Goal: Information Seeking & Learning: Learn about a topic

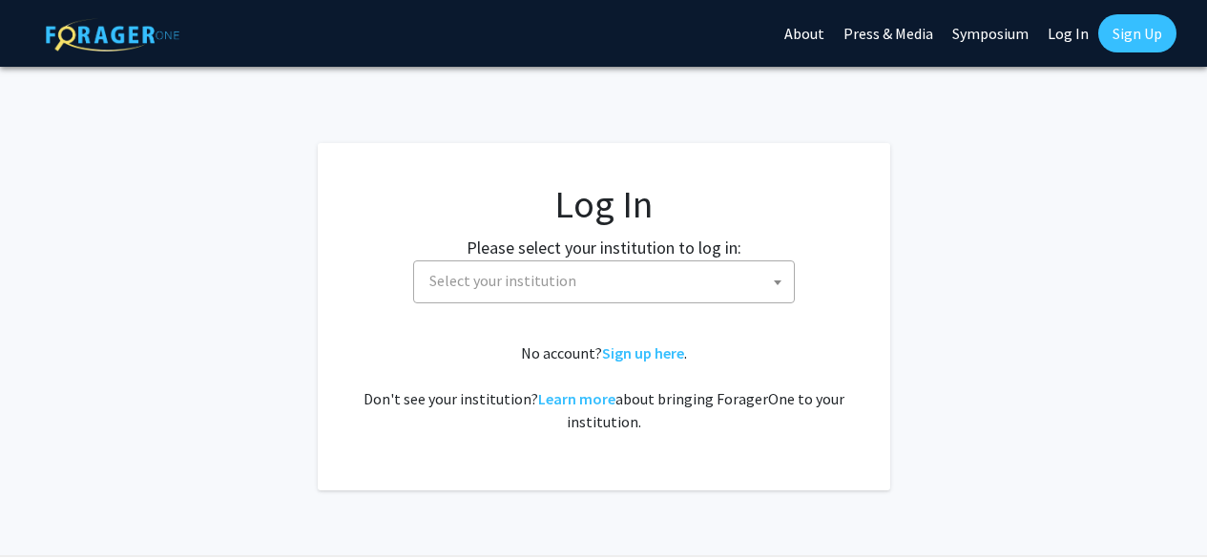
select select
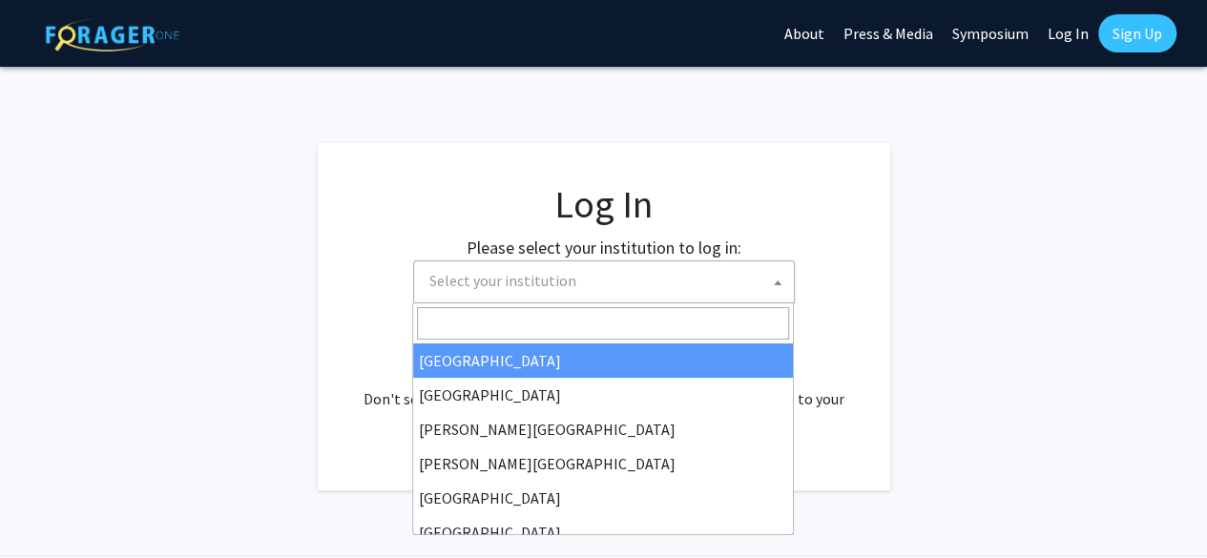
click at [620, 282] on span "Select your institution" at bounding box center [608, 281] width 372 height 39
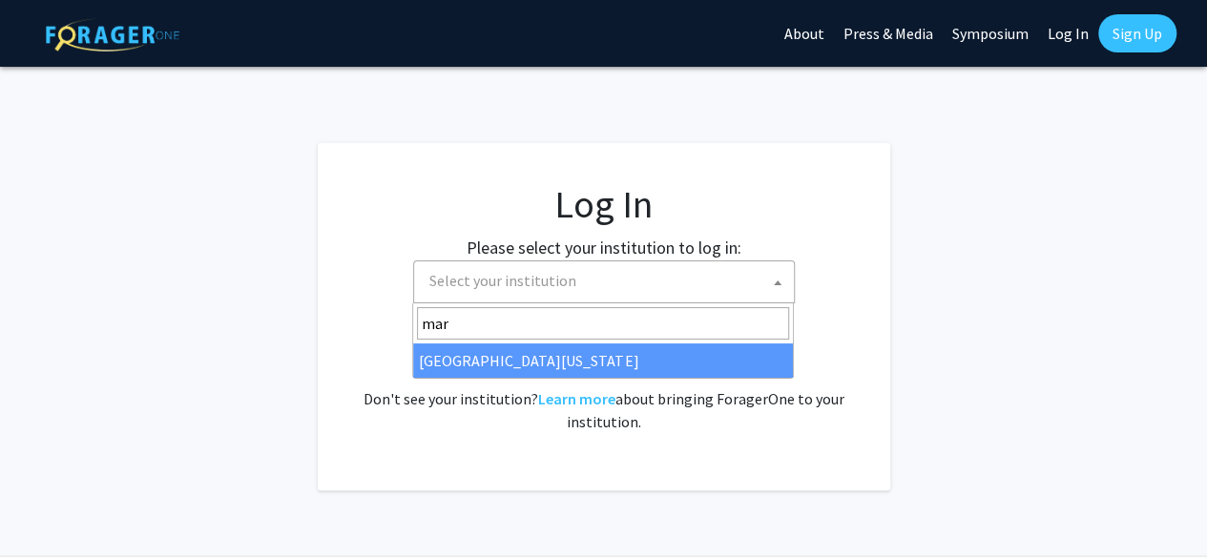
type input "mar"
select select "31"
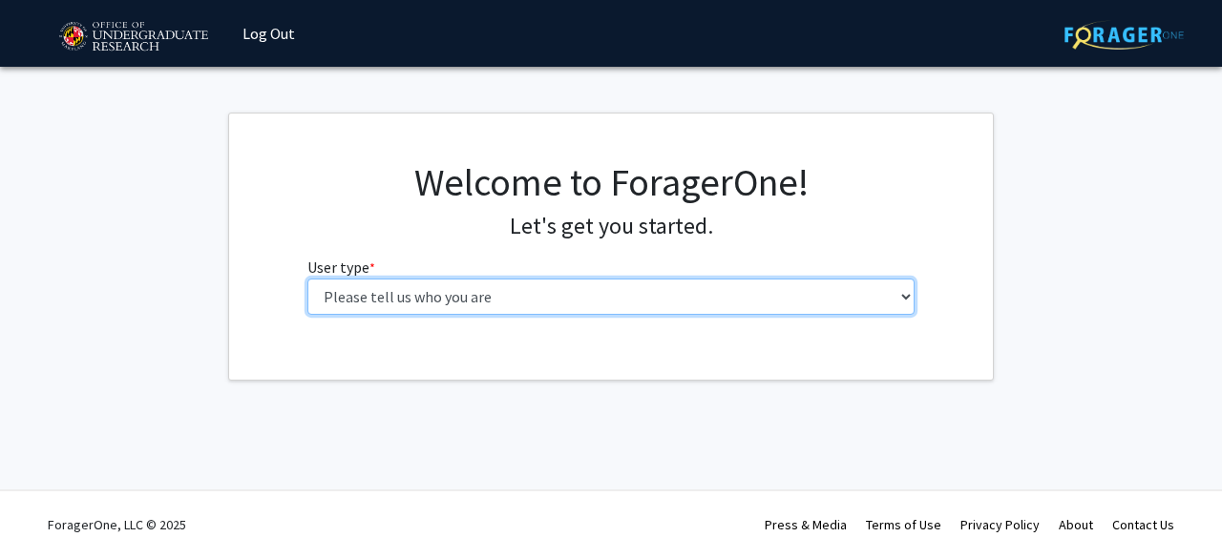
click at [518, 293] on select "Please tell us who you are Undergraduate Student Master's Student Doctoral Cand…" at bounding box center [611, 297] width 608 height 36
select select "1: undergrad"
click at [307, 279] on select "Please tell us who you are Undergraduate Student Master's Student Doctoral Cand…" at bounding box center [611, 297] width 608 height 36
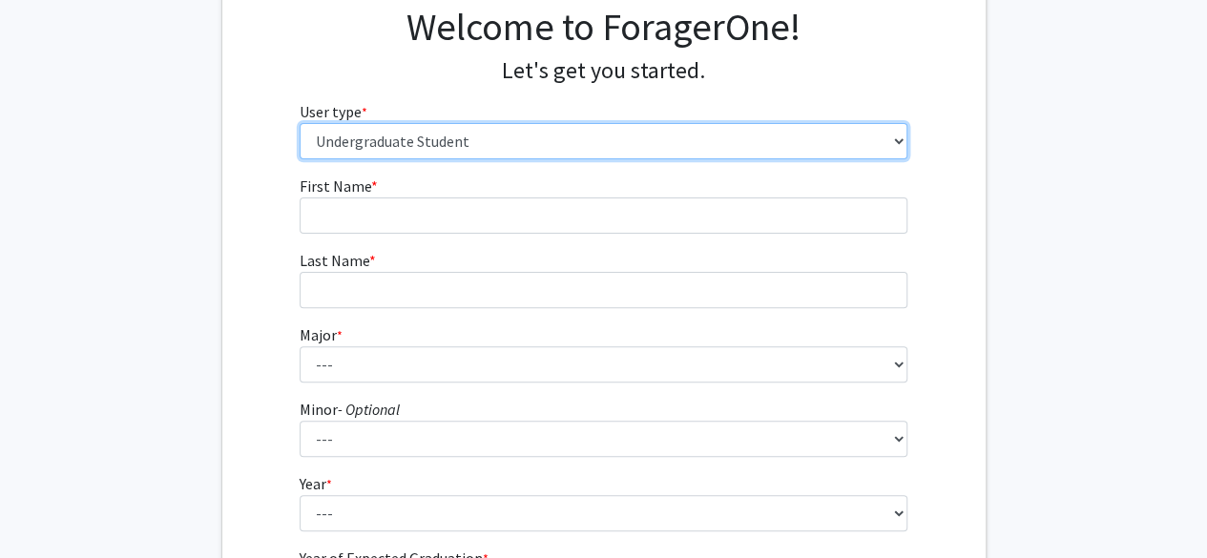
scroll to position [157, 0]
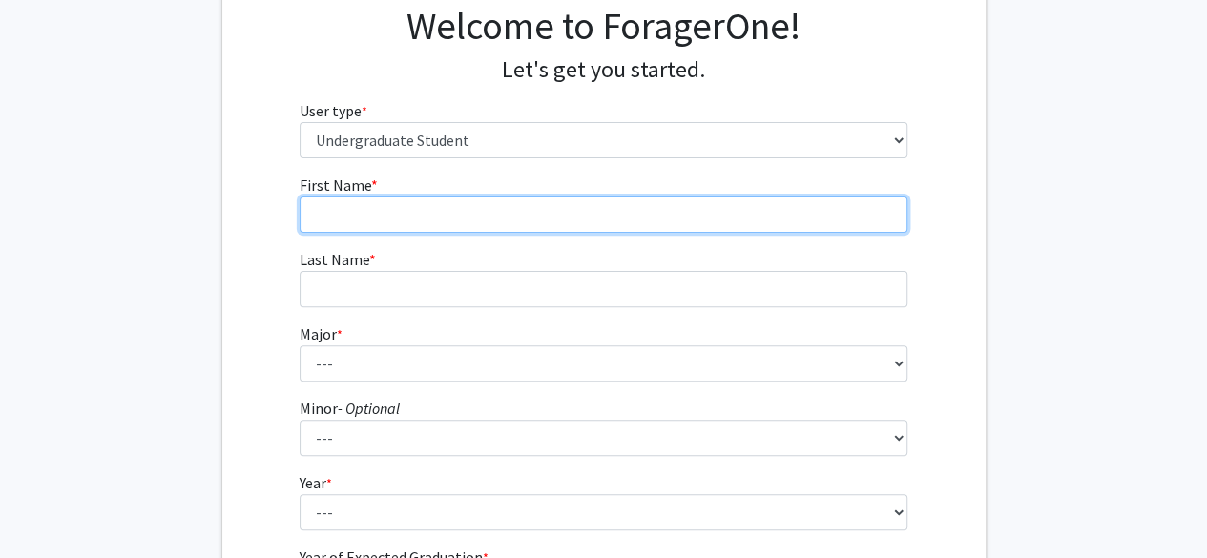
click at [470, 214] on input "First Name * required" at bounding box center [604, 215] width 608 height 36
type input "Katelyn"
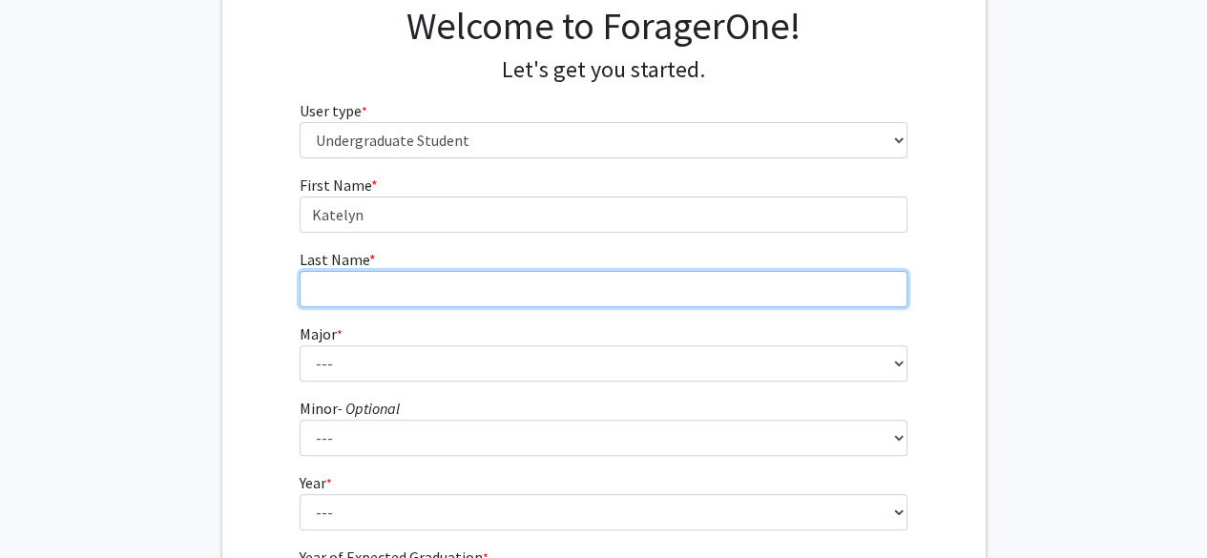
type input "[PERSON_NAME]"
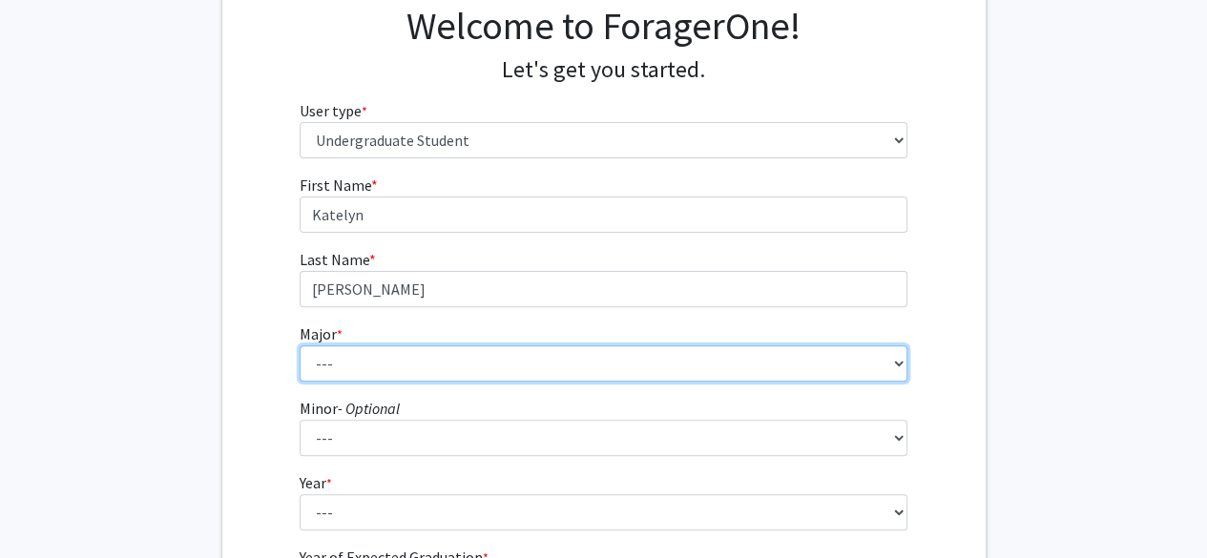
click at [405, 356] on select "--- Accounting Aerospace Engineering African American and Africana Studies Agri…" at bounding box center [604, 364] width 608 height 36
select select "49: 2350"
click at [300, 346] on select "--- Accounting Aerospace Engineering African American and Africana Studies Agri…" at bounding box center [604, 364] width 608 height 36
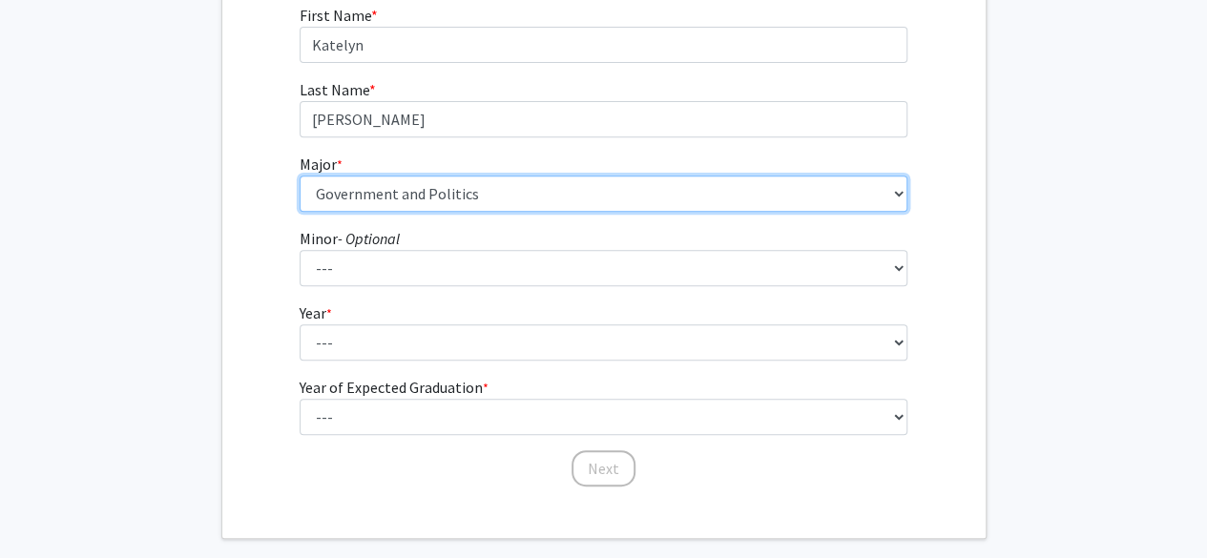
scroll to position [332, 0]
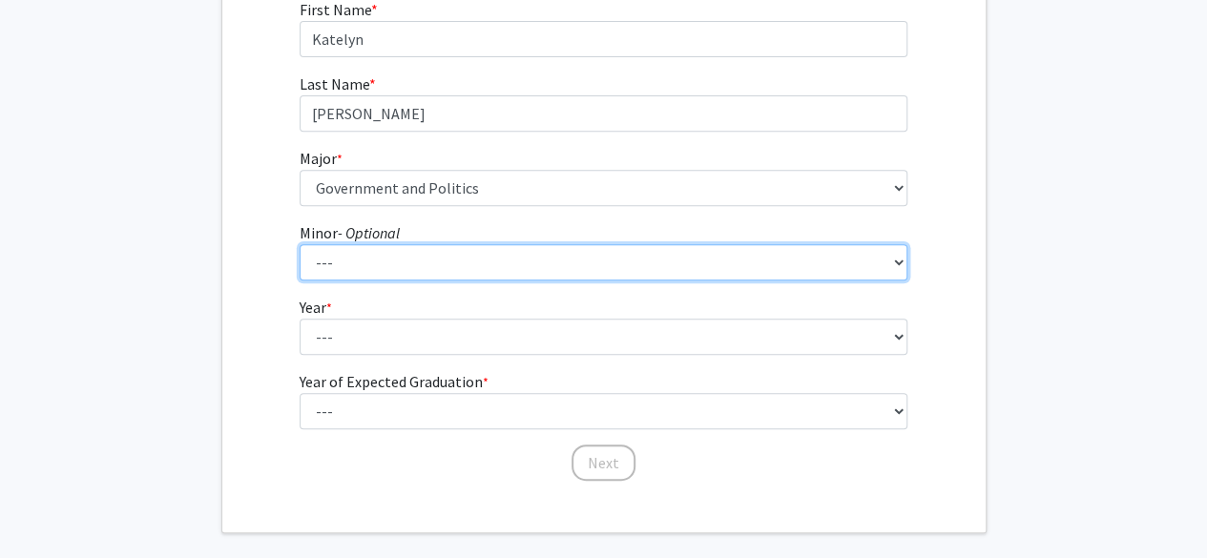
click at [396, 253] on select "--- Actuarial Mathematics Advanced Cybersecurity Experience for Students Africa…" at bounding box center [604, 262] width 608 height 36
select select "53: 1856"
click at [300, 244] on select "--- Actuarial Mathematics Advanced Cybersecurity Experience for Students Africa…" at bounding box center [604, 262] width 608 height 36
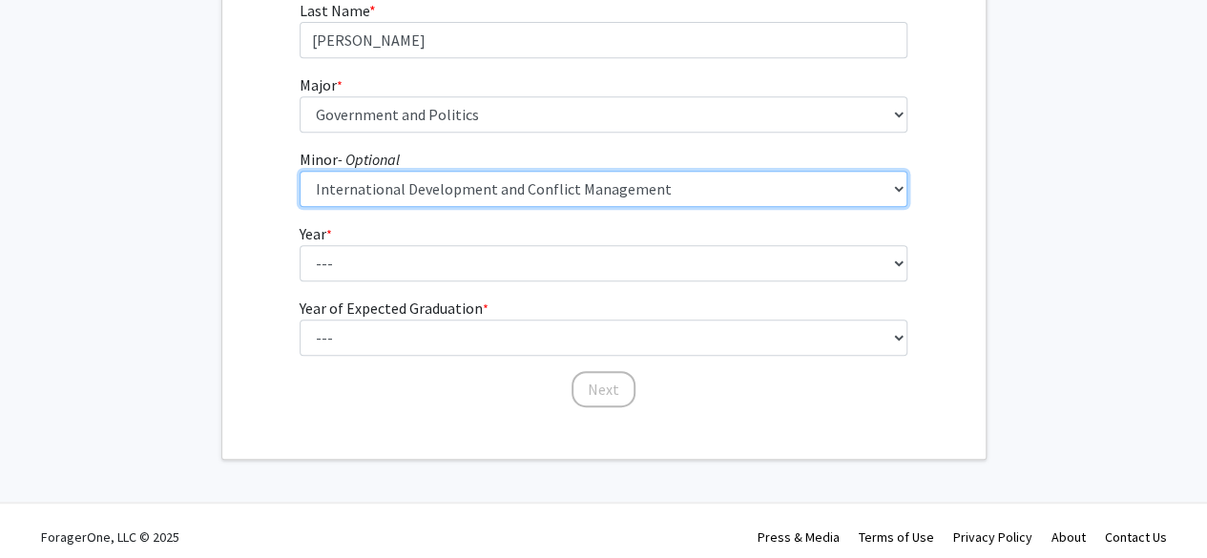
scroll to position [416, 0]
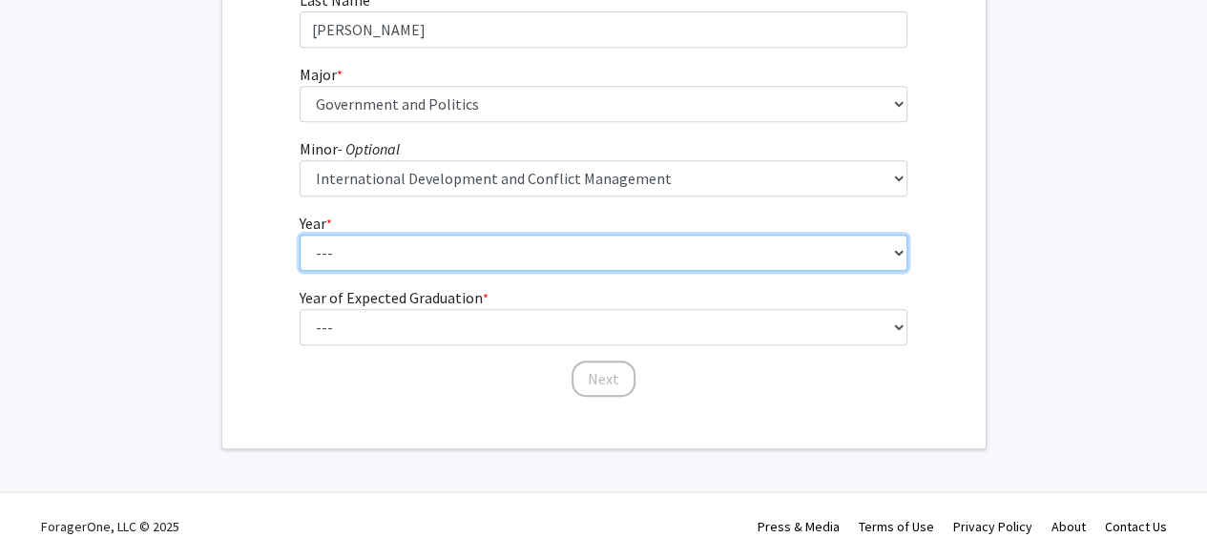
click at [519, 259] on select "--- First-year Sophomore Junior Senior Postbaccalaureate Certificate" at bounding box center [604, 253] width 608 height 36
select select "2: sophomore"
click at [300, 235] on select "--- First-year Sophomore Junior Senior Postbaccalaureate Certificate" at bounding box center [604, 253] width 608 height 36
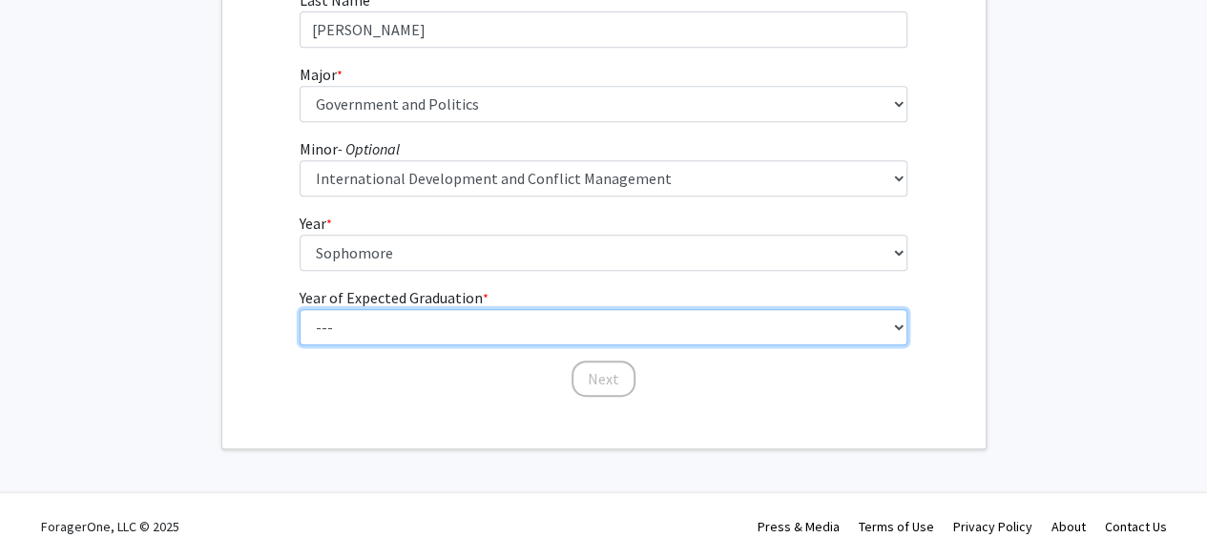
click at [471, 321] on select "--- 2025 2026 2027 2028 2029 2030 2031 2032 2033 2034" at bounding box center [604, 327] width 608 height 36
select select "3: 2027"
click at [300, 309] on select "--- 2025 2026 2027 2028 2029 2030 2031 2032 2033 2034" at bounding box center [604, 327] width 608 height 36
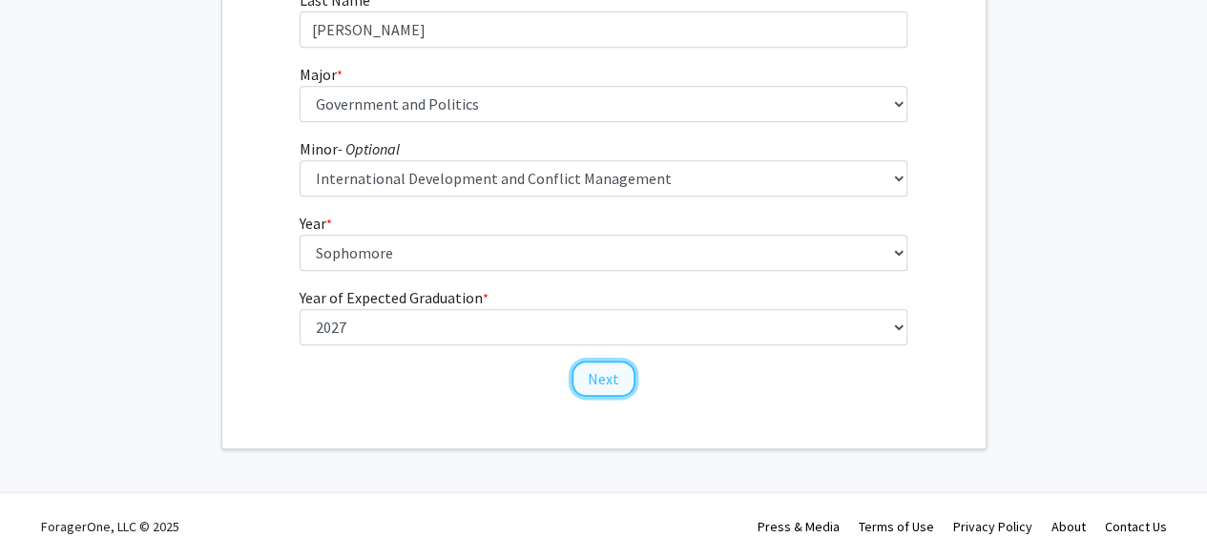
click at [599, 370] on button "Next" at bounding box center [604, 379] width 64 height 36
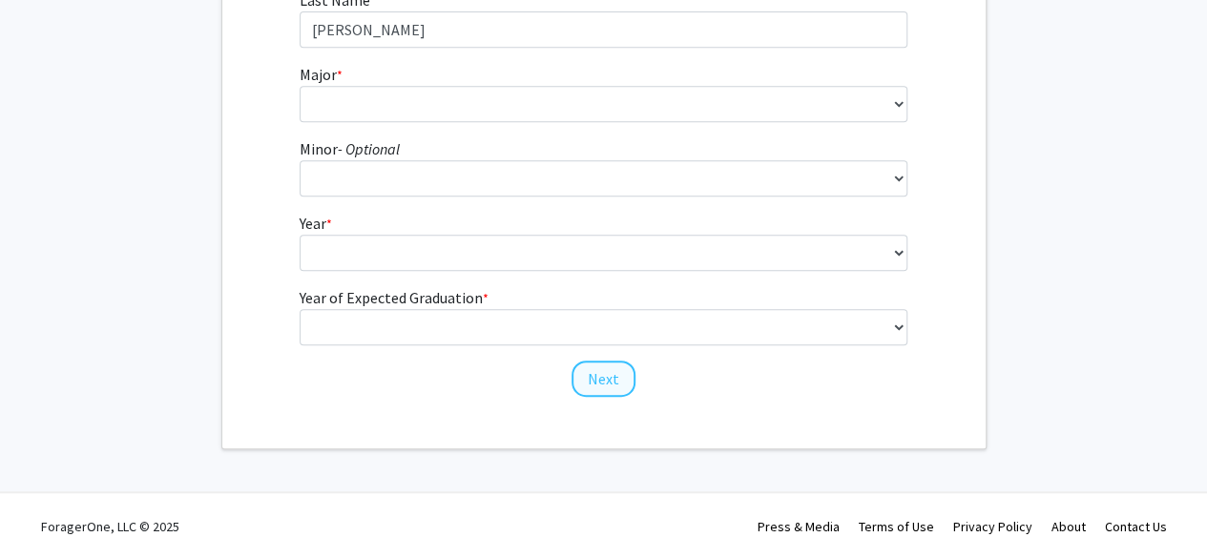
scroll to position [0, 0]
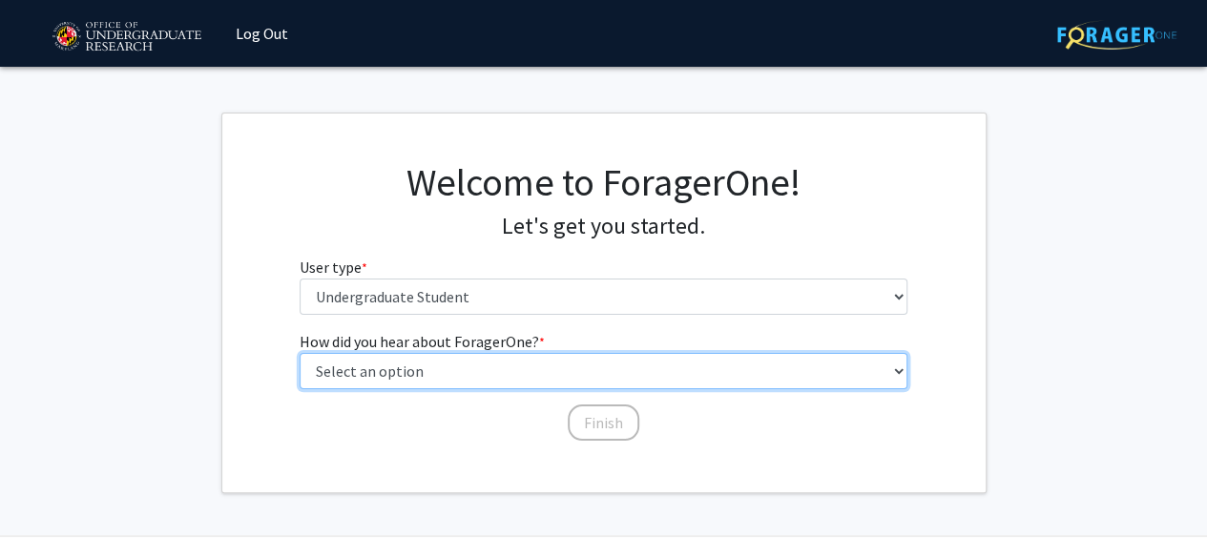
click at [524, 368] on select "Select an option Peer/student recommendation Faculty/staff recommendation Unive…" at bounding box center [604, 371] width 608 height 36
select select "3: university_website"
click at [300, 353] on select "Select an option Peer/student recommendation Faculty/staff recommendation Unive…" at bounding box center [604, 371] width 608 height 36
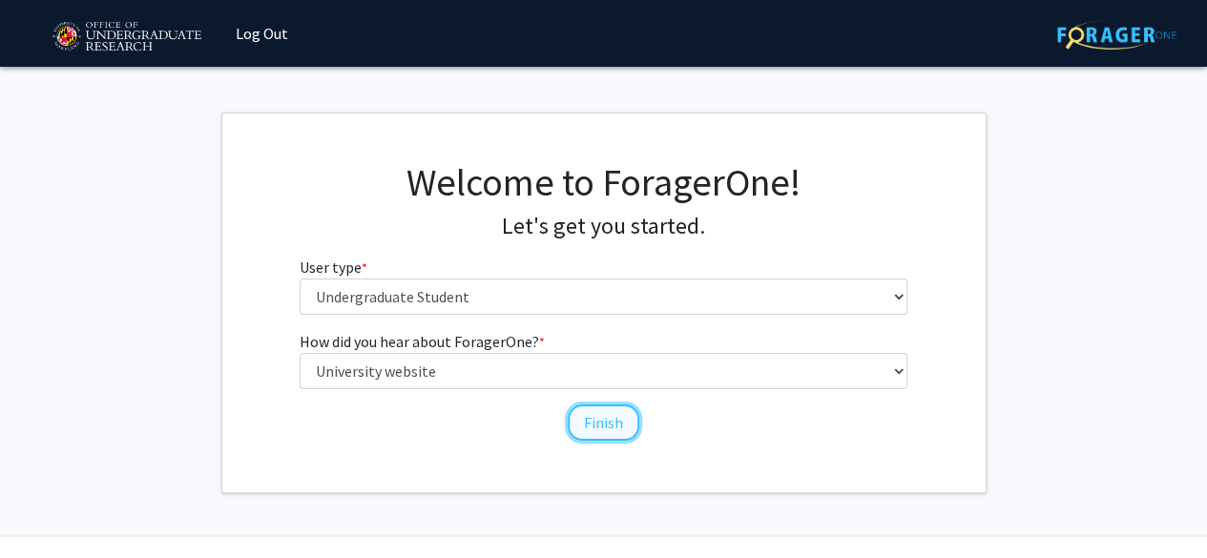
click at [603, 422] on button "Finish" at bounding box center [604, 423] width 72 height 36
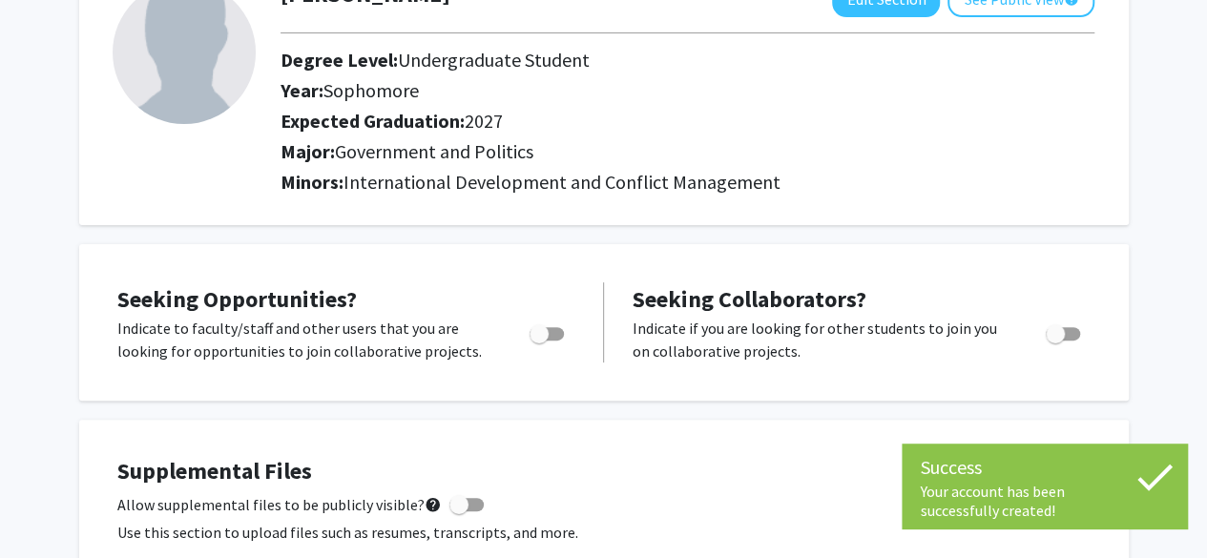
scroll to position [146, 0]
click at [550, 331] on span "Toggle" at bounding box center [547, 332] width 34 height 13
click at [539, 340] on input "Are you actively seeking opportunities?" at bounding box center [538, 340] width 1 height 1
checkbox input "true"
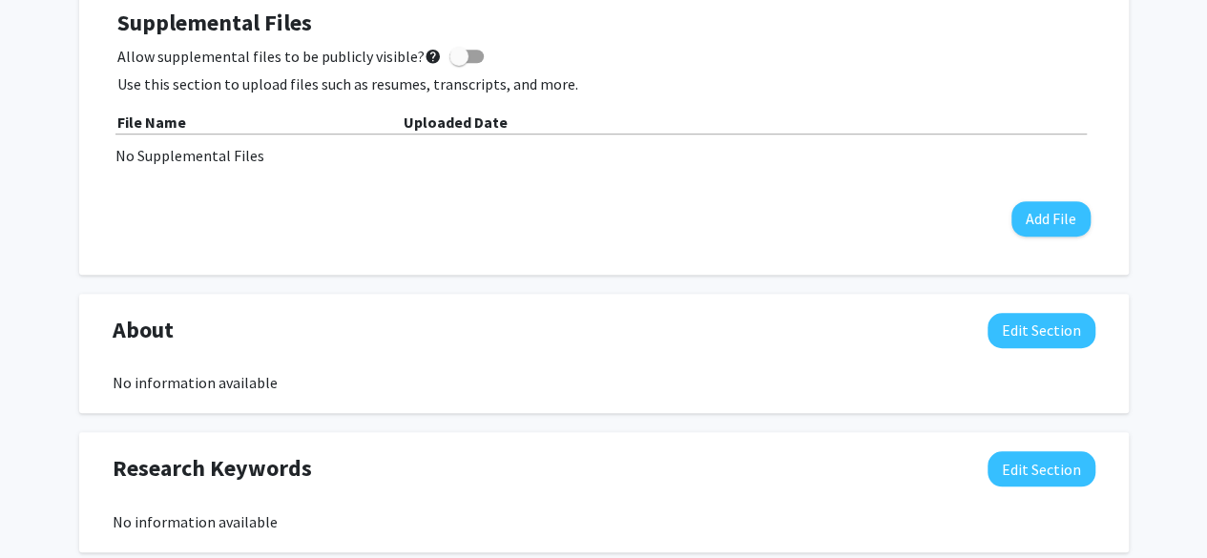
scroll to position [0, 0]
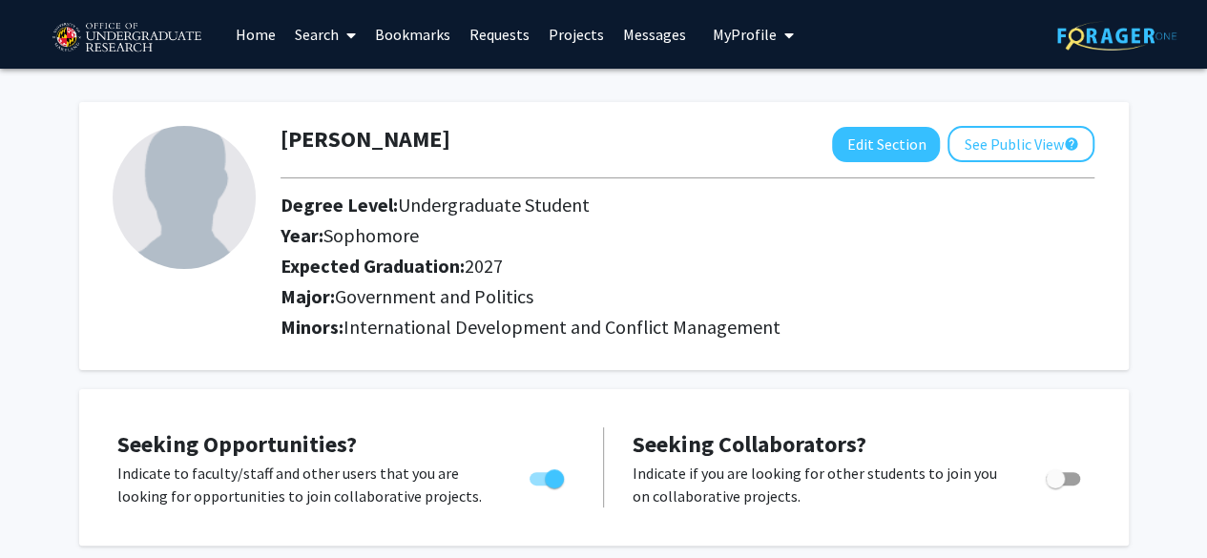
click at [569, 35] on link "Projects" at bounding box center [576, 34] width 74 height 67
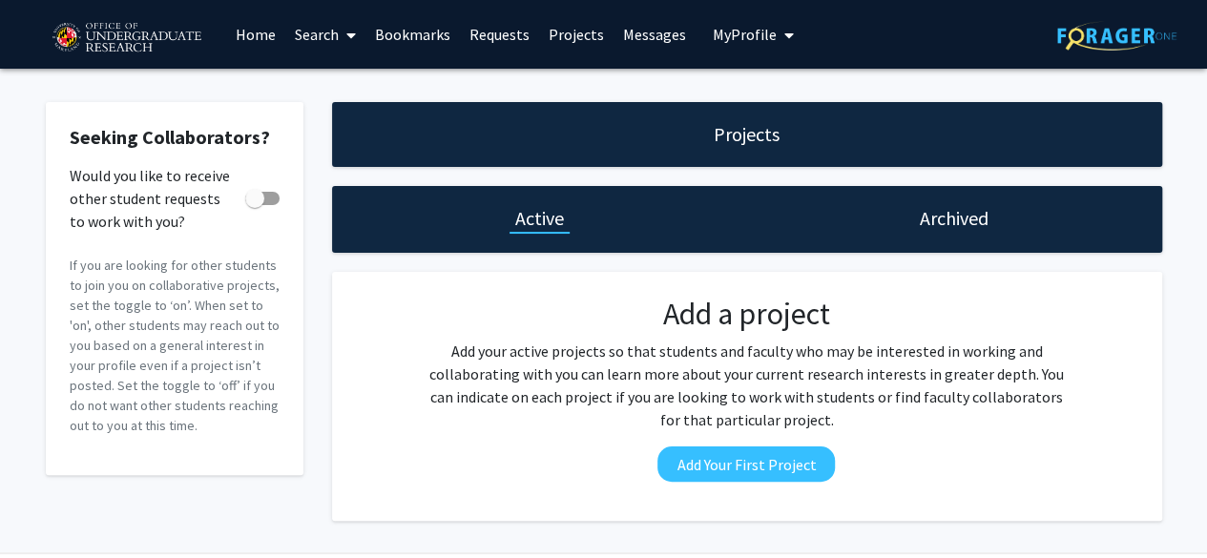
click at [323, 50] on link "Search" at bounding box center [325, 34] width 80 height 67
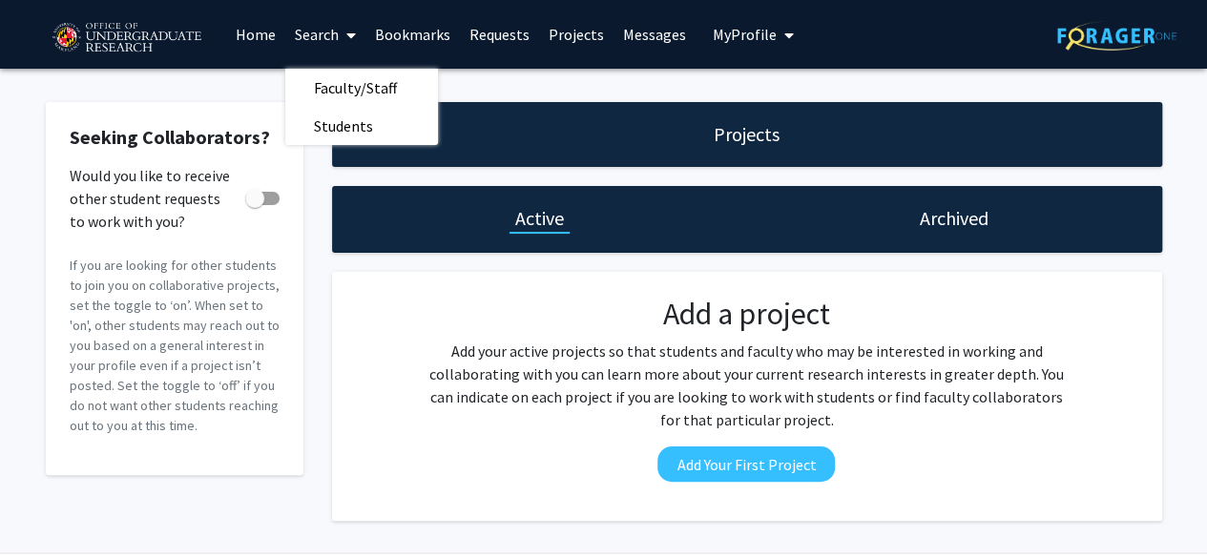
click at [258, 20] on link "Home" at bounding box center [255, 34] width 59 height 67
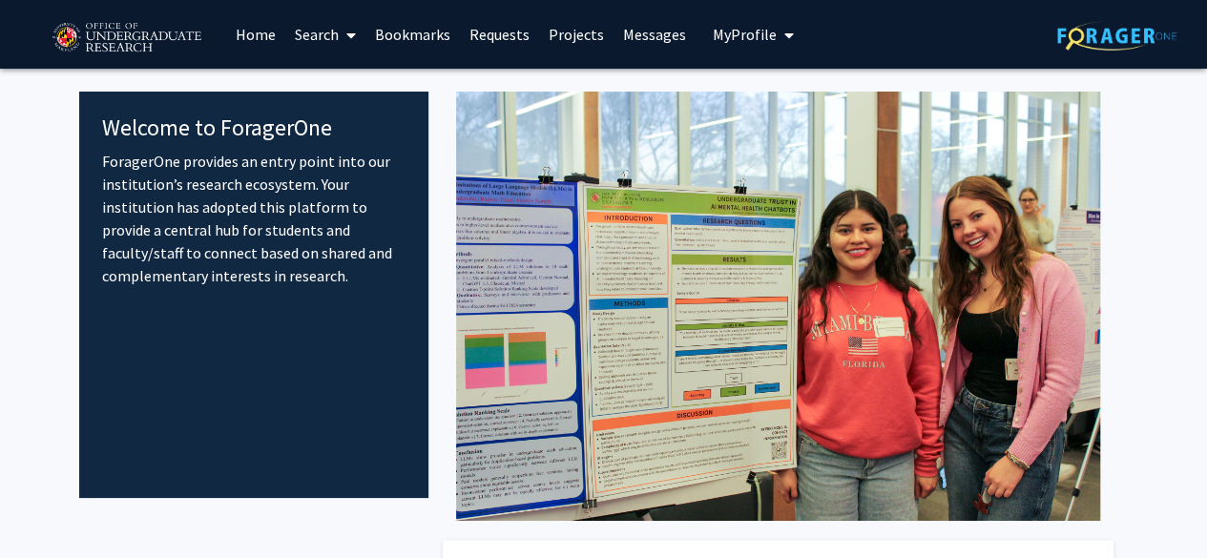
click at [325, 26] on link "Search" at bounding box center [325, 34] width 80 height 67
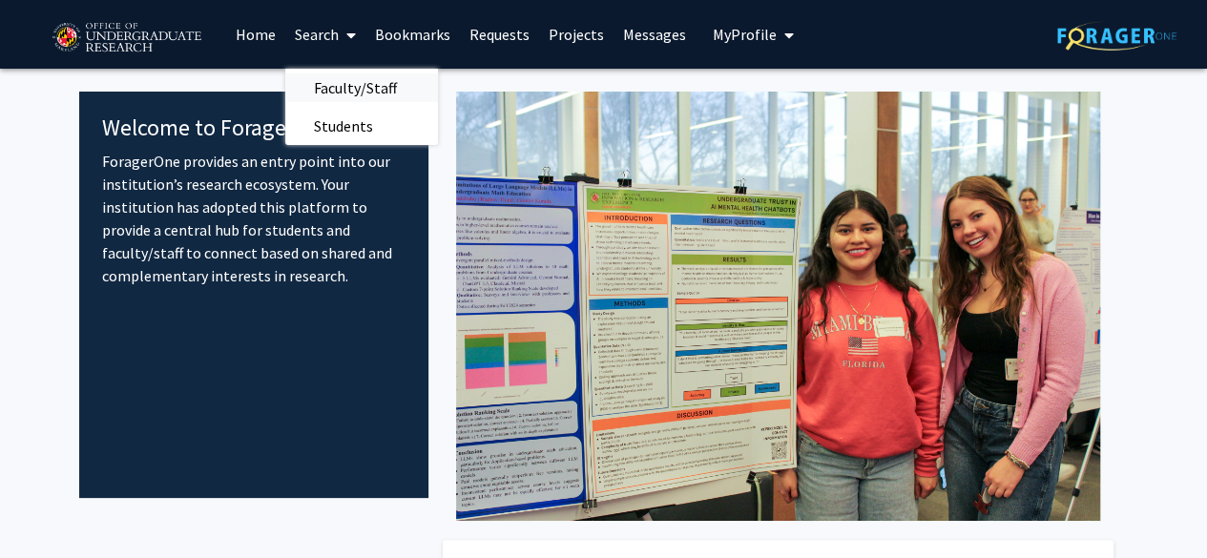
click at [366, 87] on span "Faculty/Staff" at bounding box center [355, 88] width 140 height 38
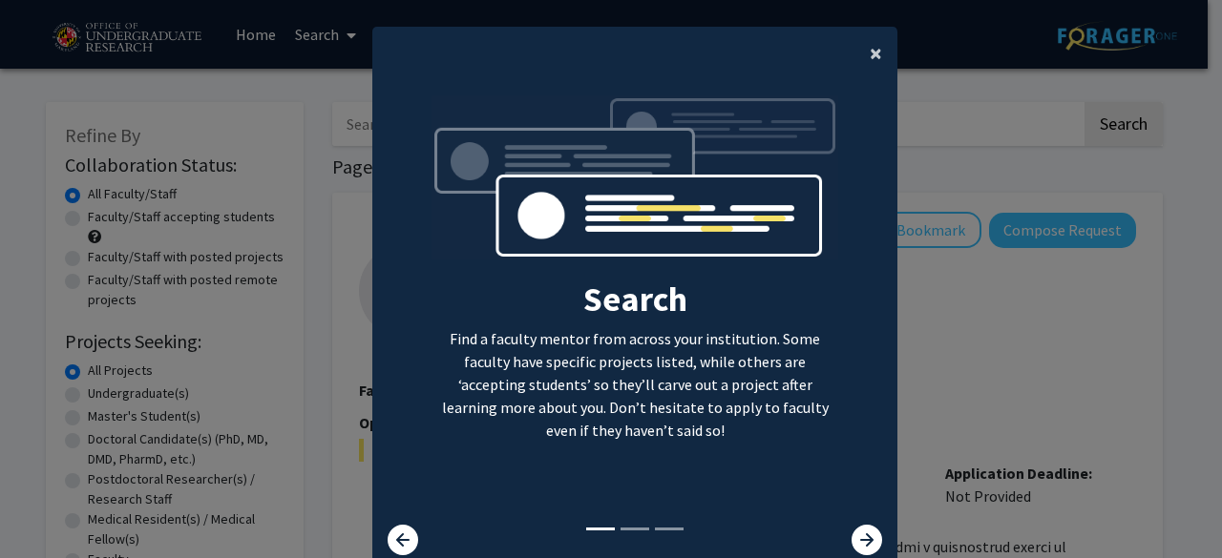
click at [870, 56] on span "×" at bounding box center [876, 53] width 12 height 30
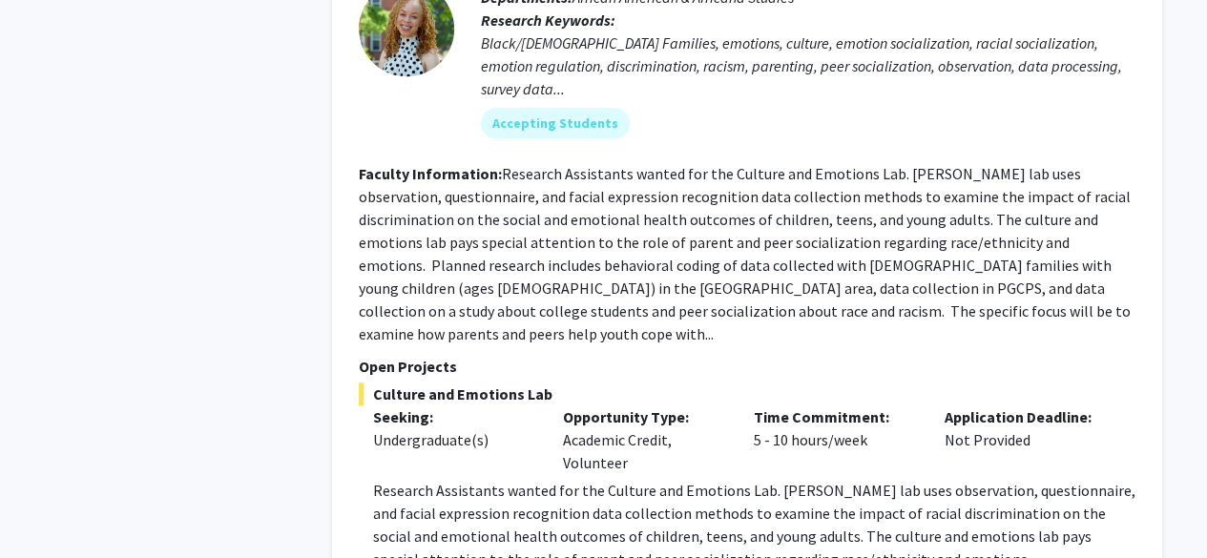
scroll to position [4780, 0]
click at [298, 232] on div "Refine By Collaboration Status: Collaboration Status All Faculty/Staff Collabor…" at bounding box center [174, 108] width 286 height 9610
click at [529, 478] on p "Research Assistants wanted for the Culture and Emotions Lab. Dr. Dunbar’s lab u…" at bounding box center [754, 524] width 763 height 92
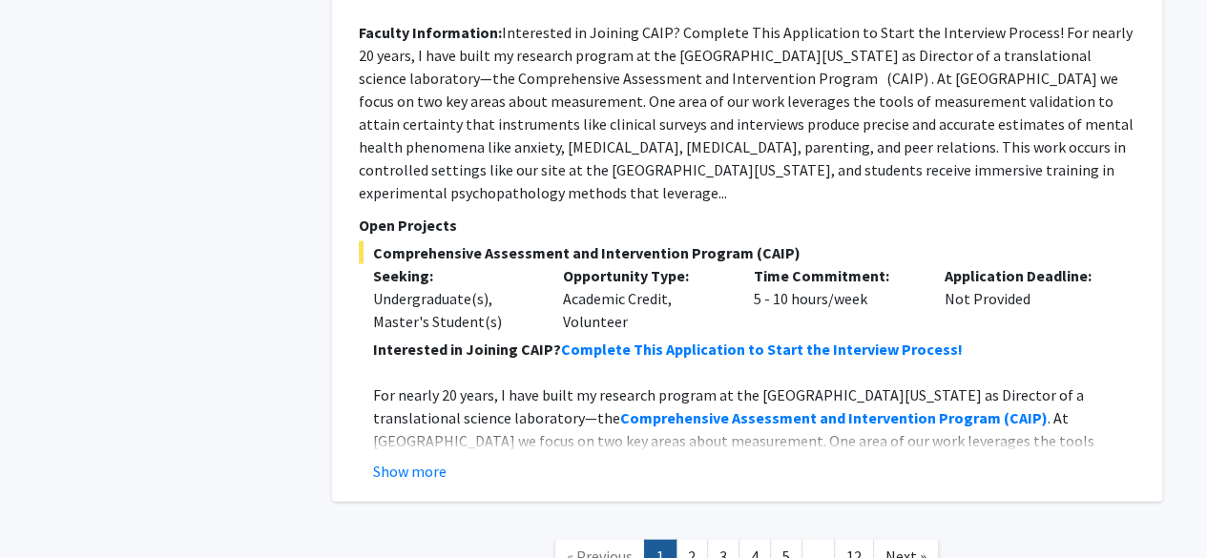
scroll to position [9098, 0]
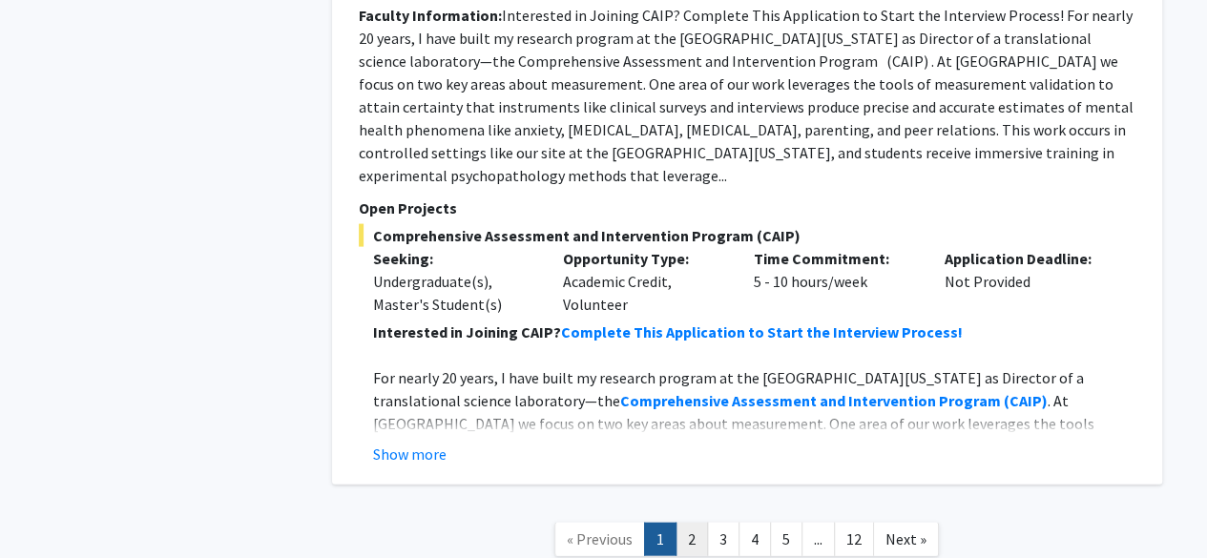
click at [697, 523] on link "2" at bounding box center [692, 539] width 32 height 33
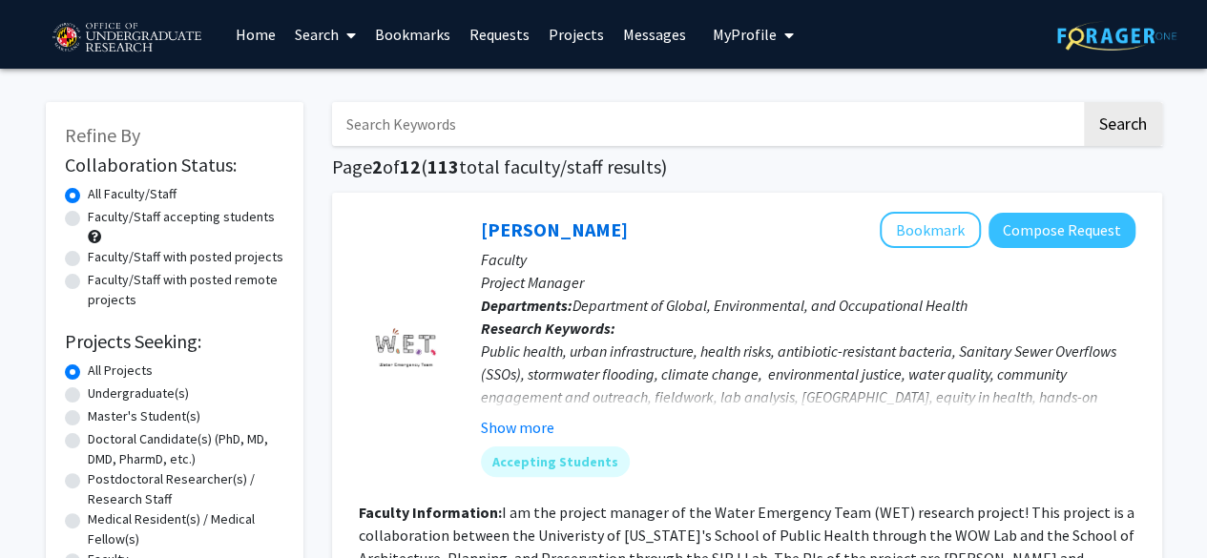
click at [635, 133] on input "Search Keywords" at bounding box center [706, 124] width 749 height 44
click at [1127, 119] on button "Search" at bounding box center [1123, 124] width 78 height 44
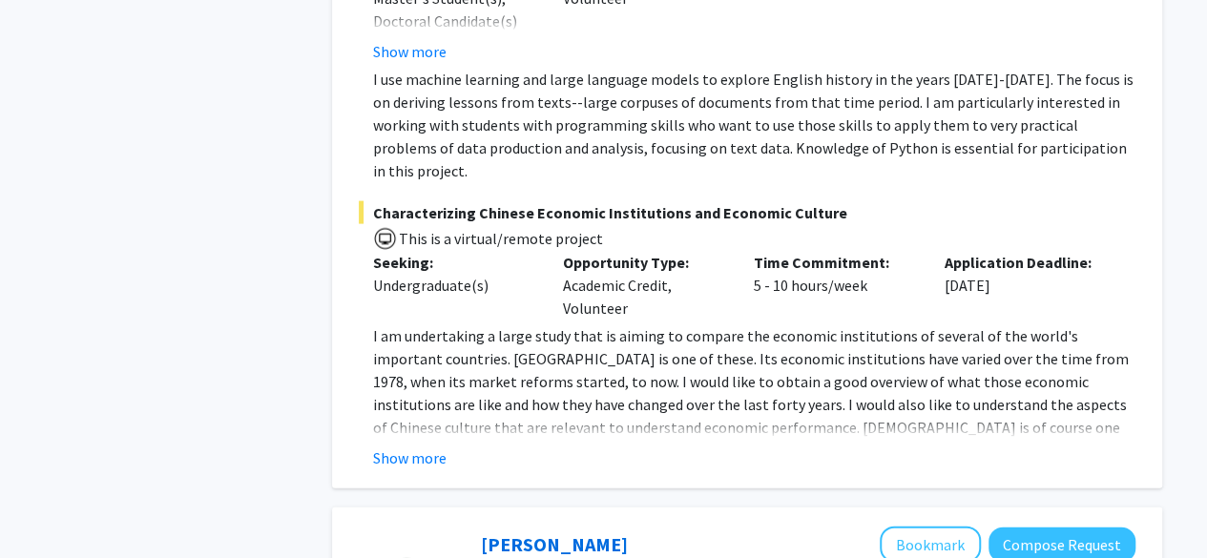
scroll to position [1938, 0]
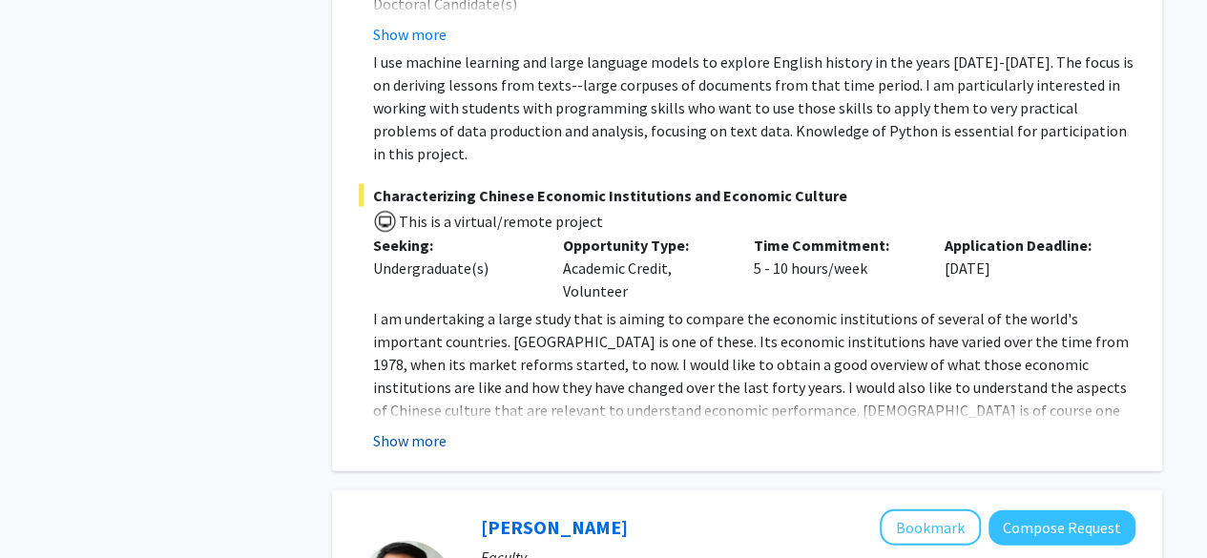
click at [424, 430] on button "Show more" at bounding box center [409, 441] width 73 height 23
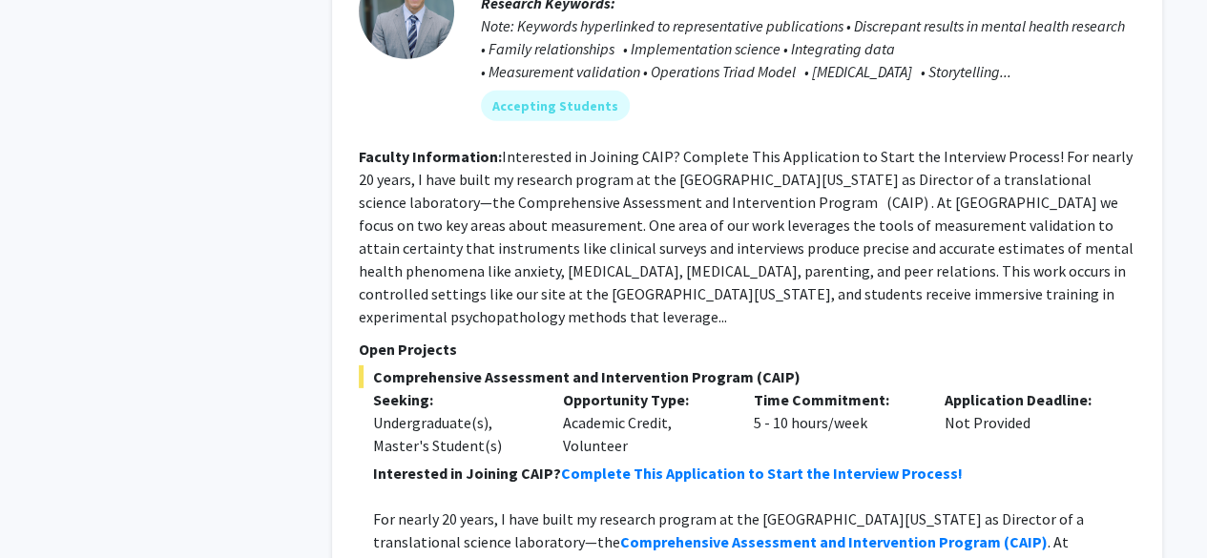
scroll to position [6547, 0]
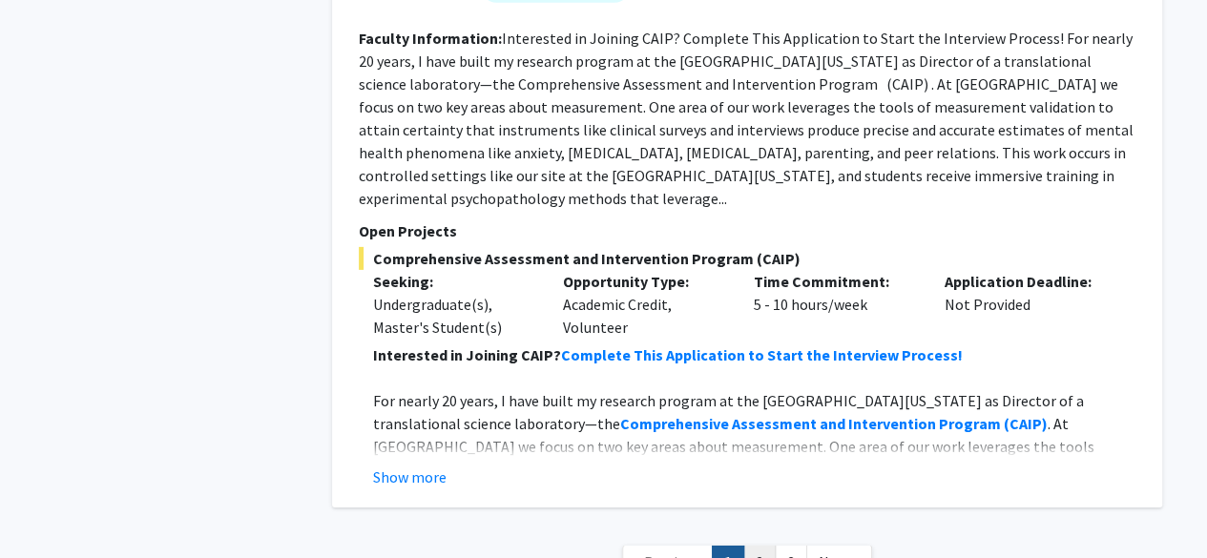
click at [765, 546] on link "2" at bounding box center [760, 562] width 32 height 33
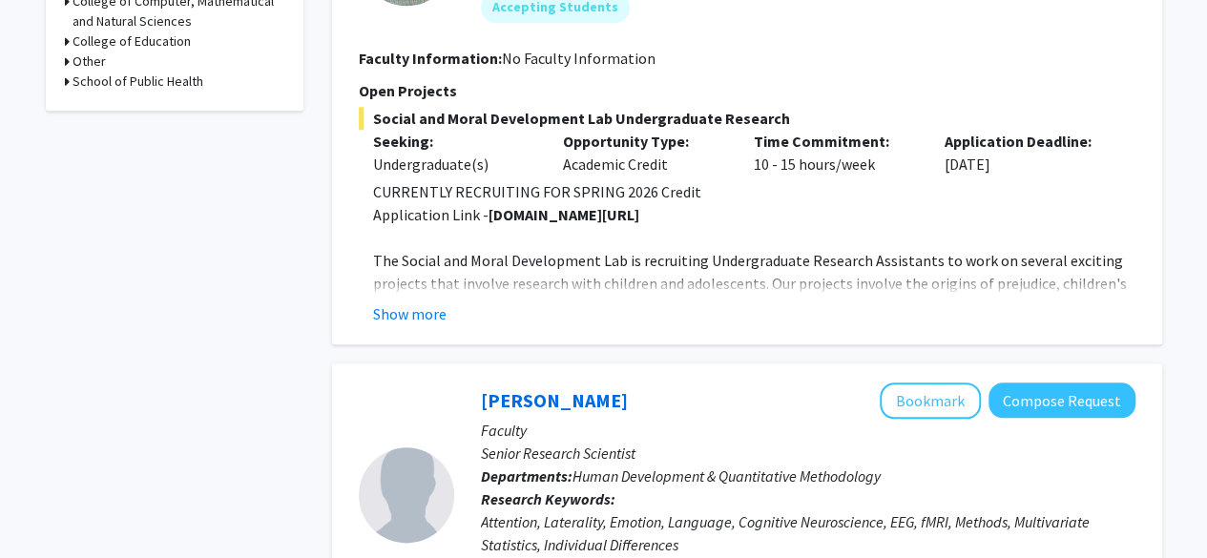
scroll to position [869, 0]
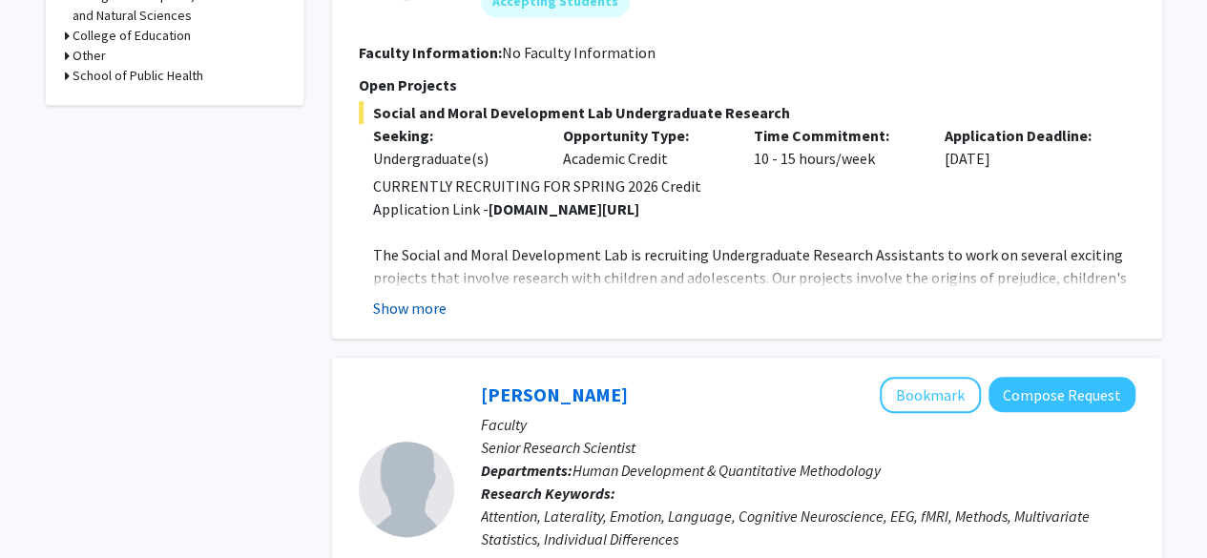
click at [416, 308] on button "Show more" at bounding box center [409, 308] width 73 height 23
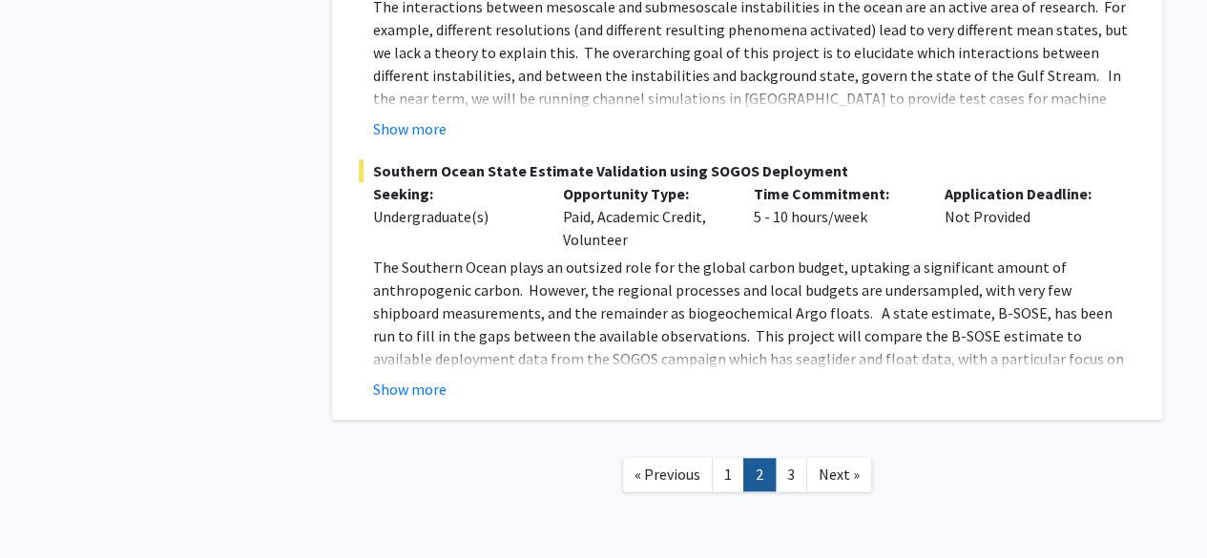
scroll to position [8125, 0]
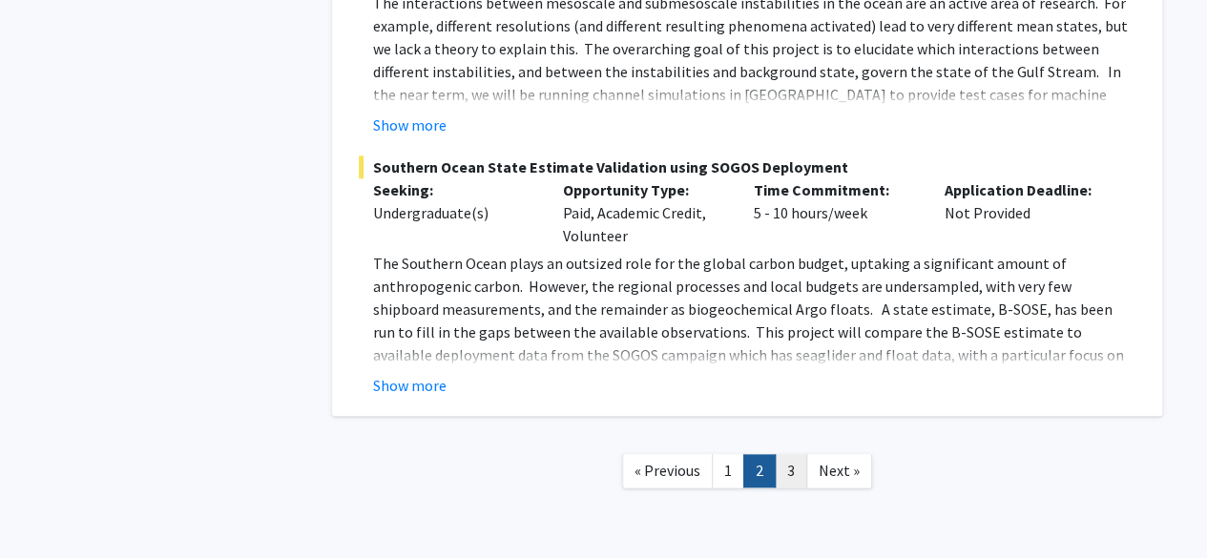
click at [779, 454] on link "3" at bounding box center [791, 470] width 32 height 33
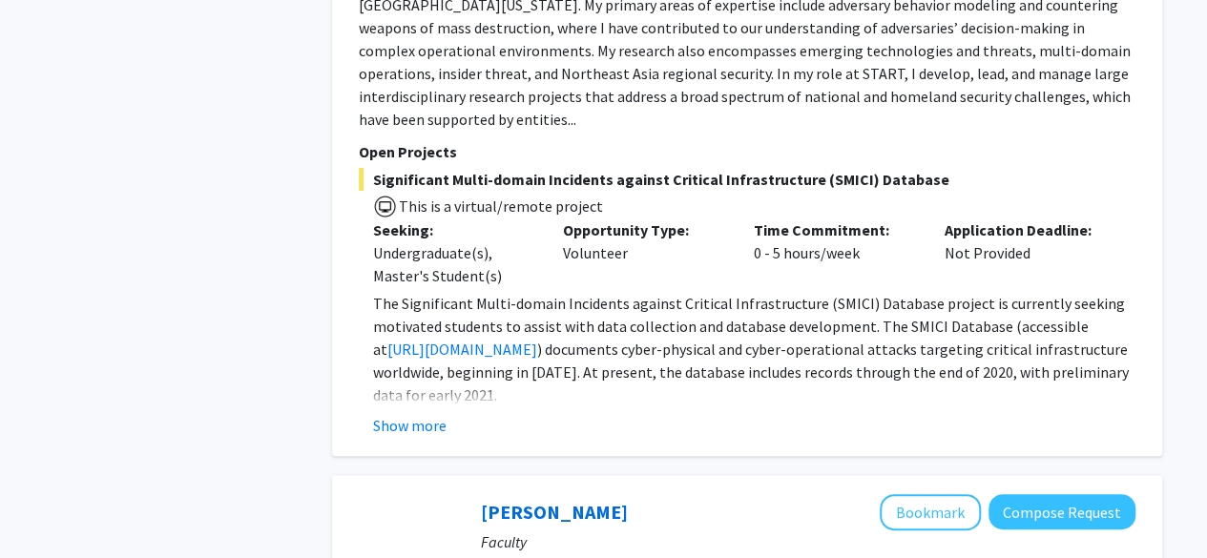
scroll to position [3623, 0]
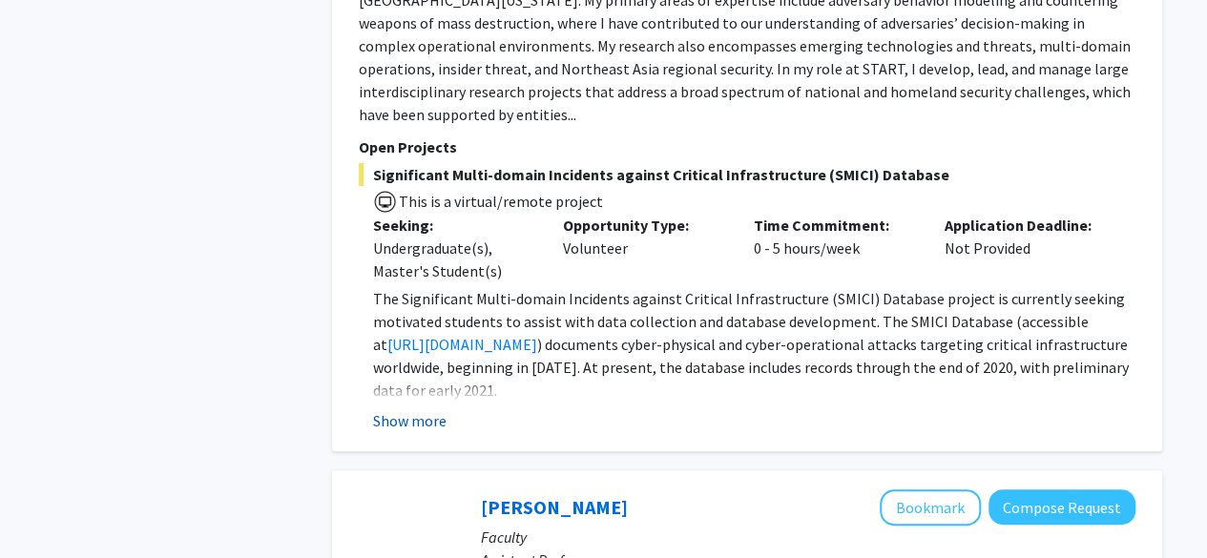
click at [422, 420] on button "Show more" at bounding box center [409, 420] width 73 height 23
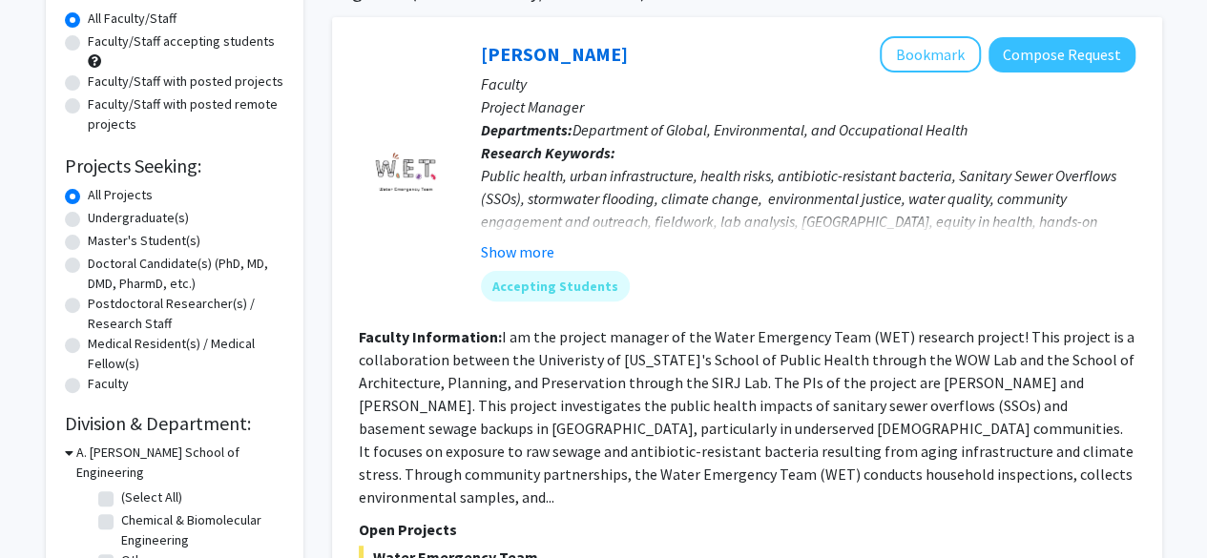
scroll to position [0, 0]
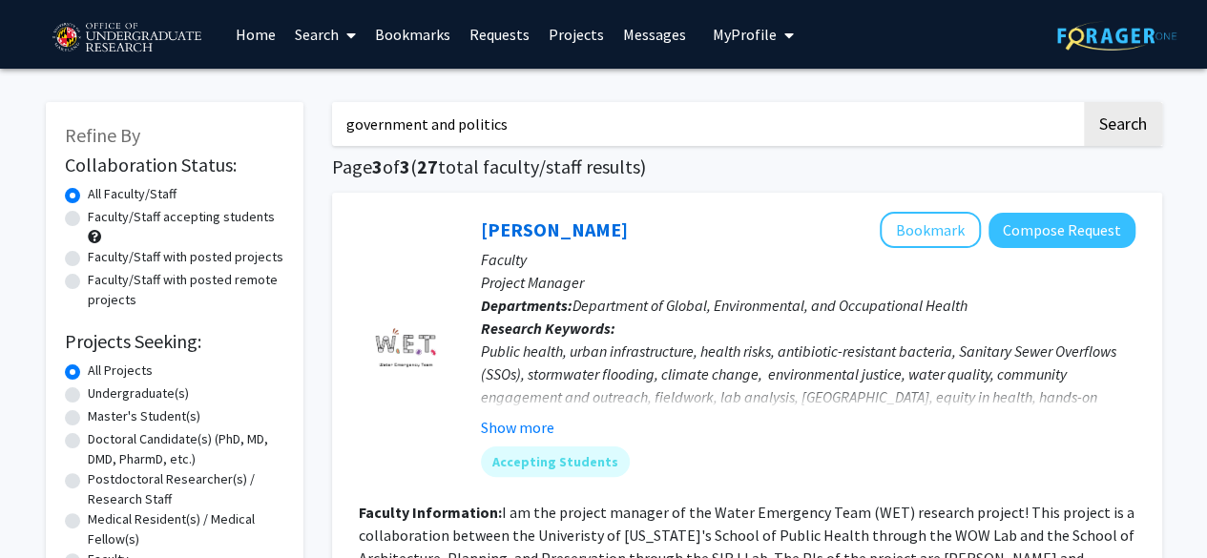
click at [818, 119] on input "government and politics" at bounding box center [706, 124] width 749 height 44
type input "g"
click at [88, 212] on label "Faculty/Staff accepting students" at bounding box center [181, 217] width 187 height 20
click at [88, 212] on input "Faculty/Staff accepting students" at bounding box center [94, 213] width 12 height 12
radio input "true"
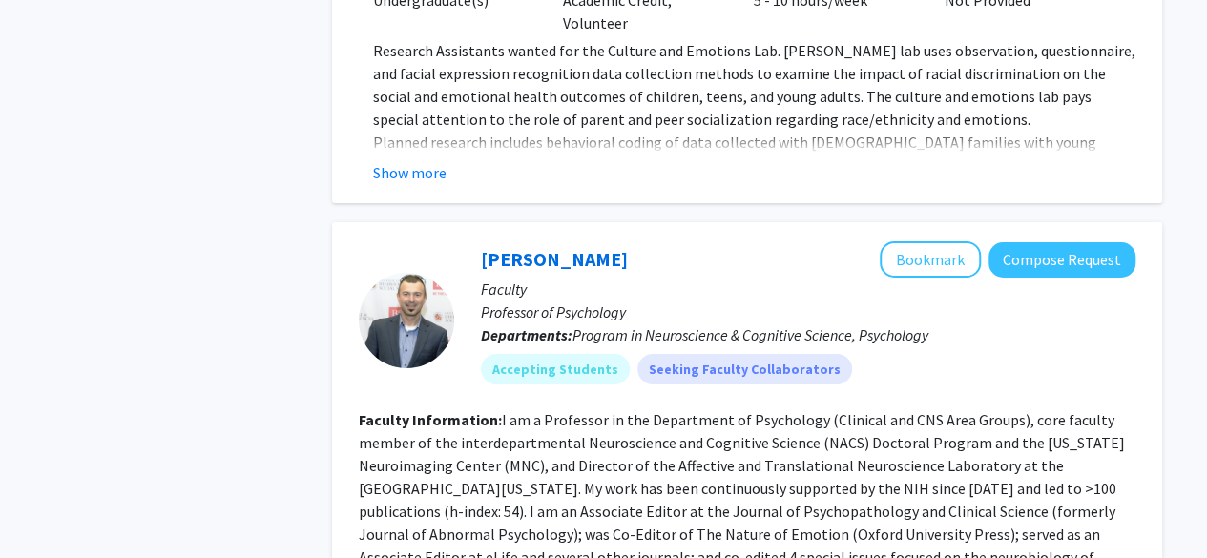
scroll to position [3378, 0]
